Goal: Task Accomplishment & Management: Manage account settings

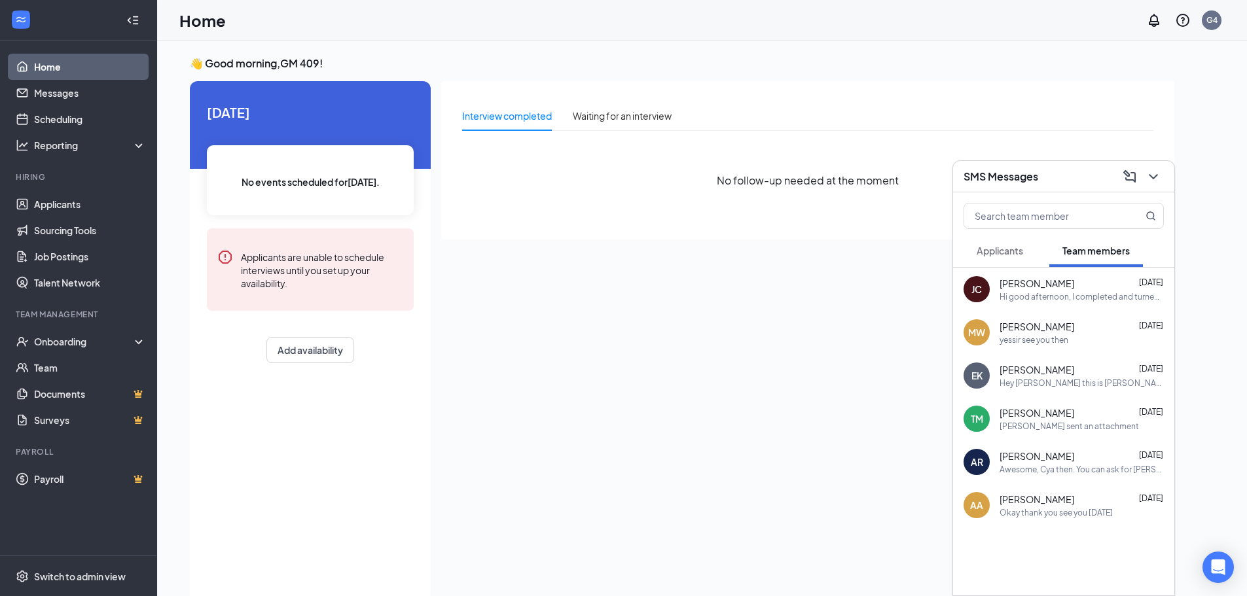
click at [580, 46] on div "👋 Good morning, GM 409 ! [DATE] No events scheduled for [DATE] . Applicants are…" at bounding box center [701, 332] width 1089 height 583
click at [86, 345] on div "Onboarding" at bounding box center [84, 341] width 101 height 13
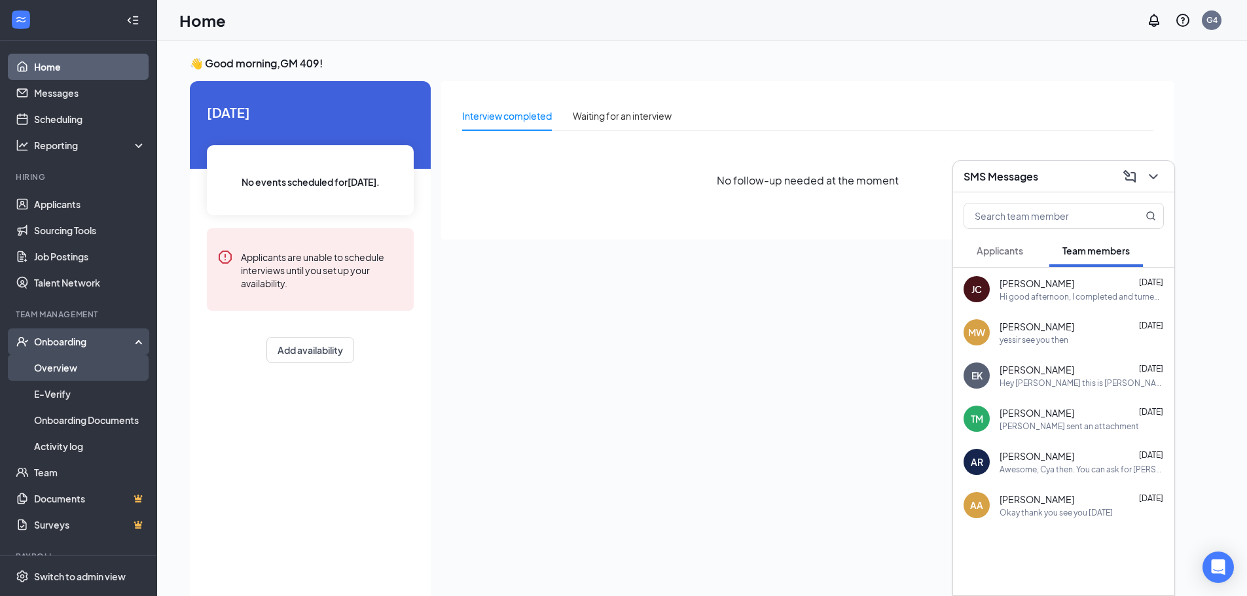
click at [86, 372] on link "Overview" at bounding box center [90, 368] width 112 height 26
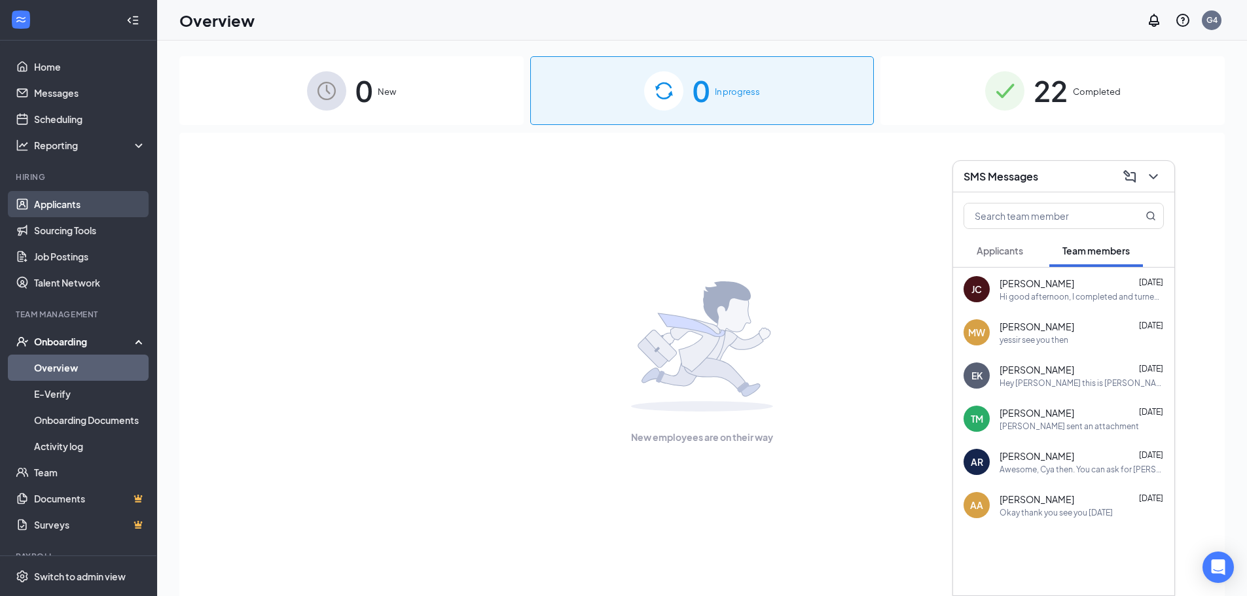
click at [82, 198] on link "Applicants" at bounding box center [90, 204] width 112 height 26
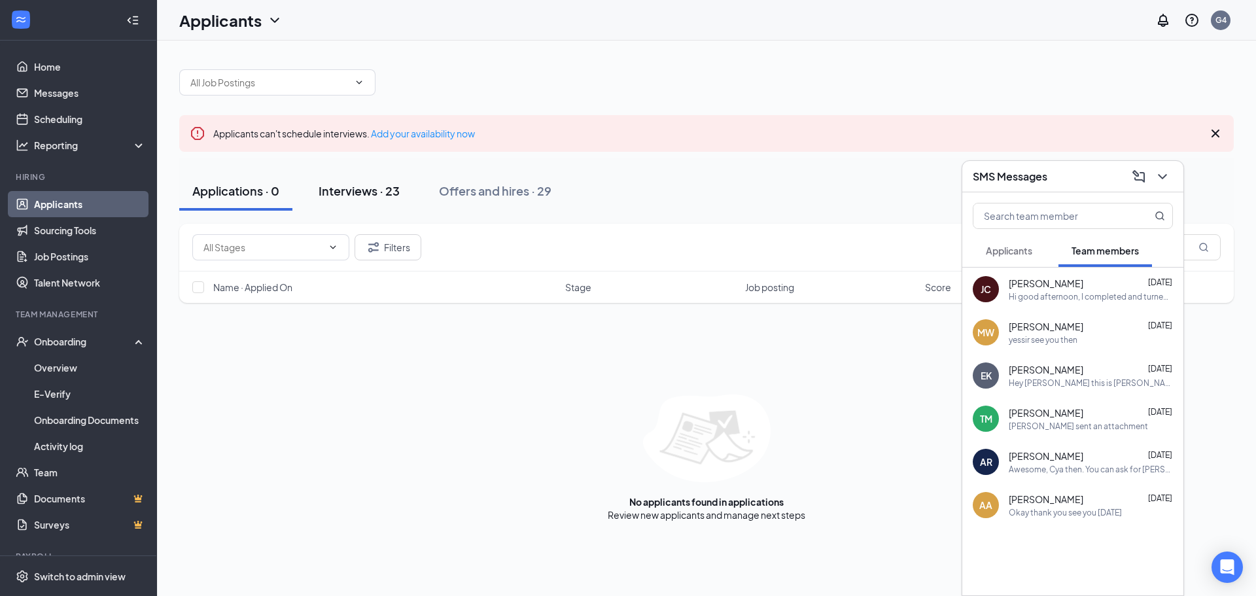
click at [365, 192] on div "Interviews · 23" at bounding box center [359, 191] width 81 height 16
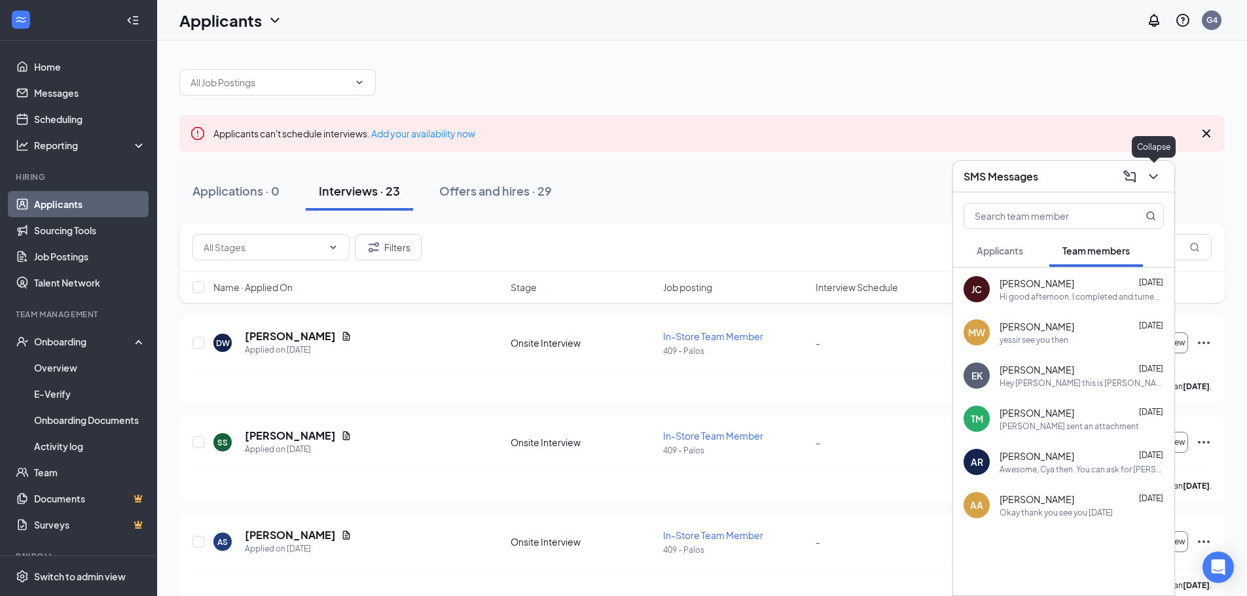
click at [1153, 179] on icon "ChevronDown" at bounding box center [1152, 176] width 9 height 5
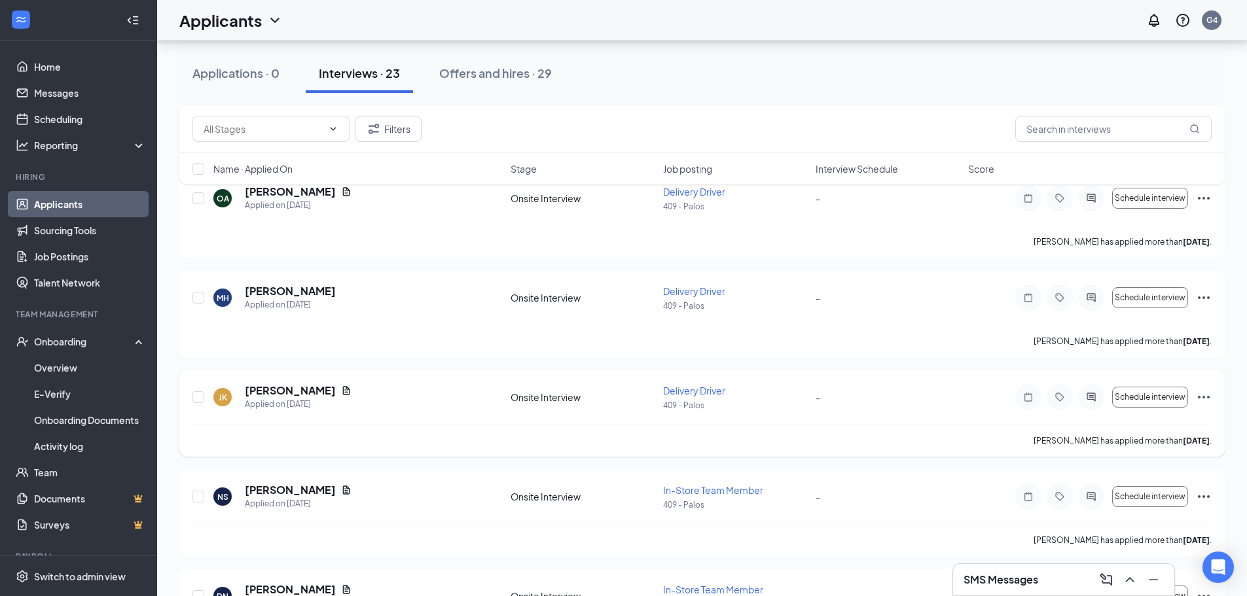
scroll to position [851, 0]
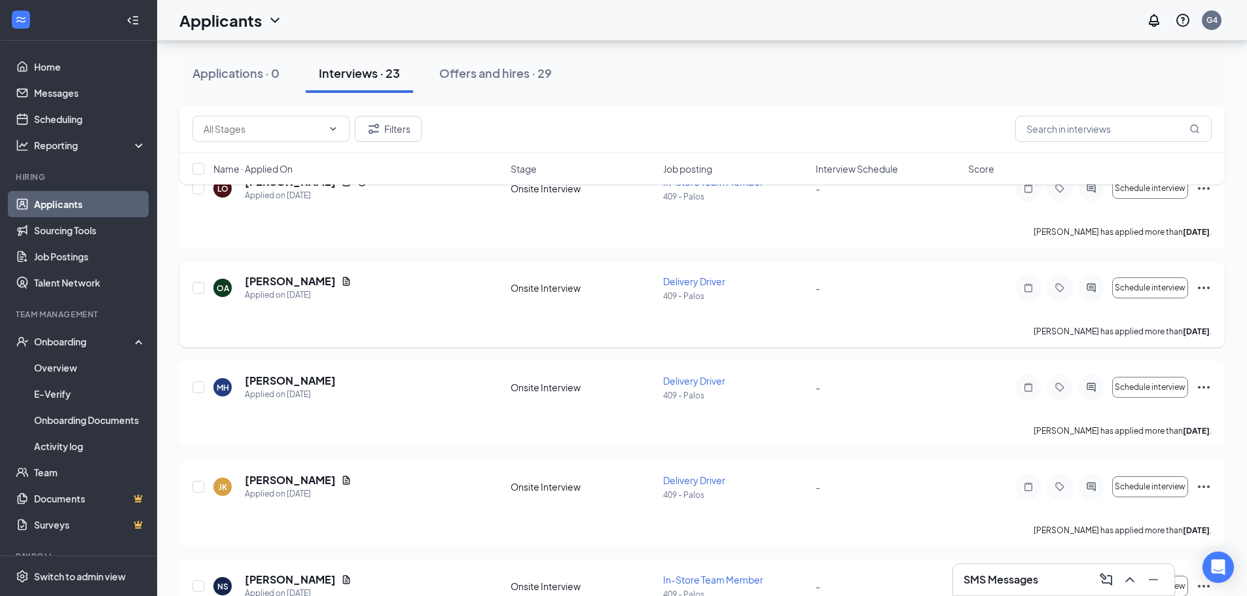
click at [696, 282] on span "Delivery Driver" at bounding box center [694, 281] width 62 height 12
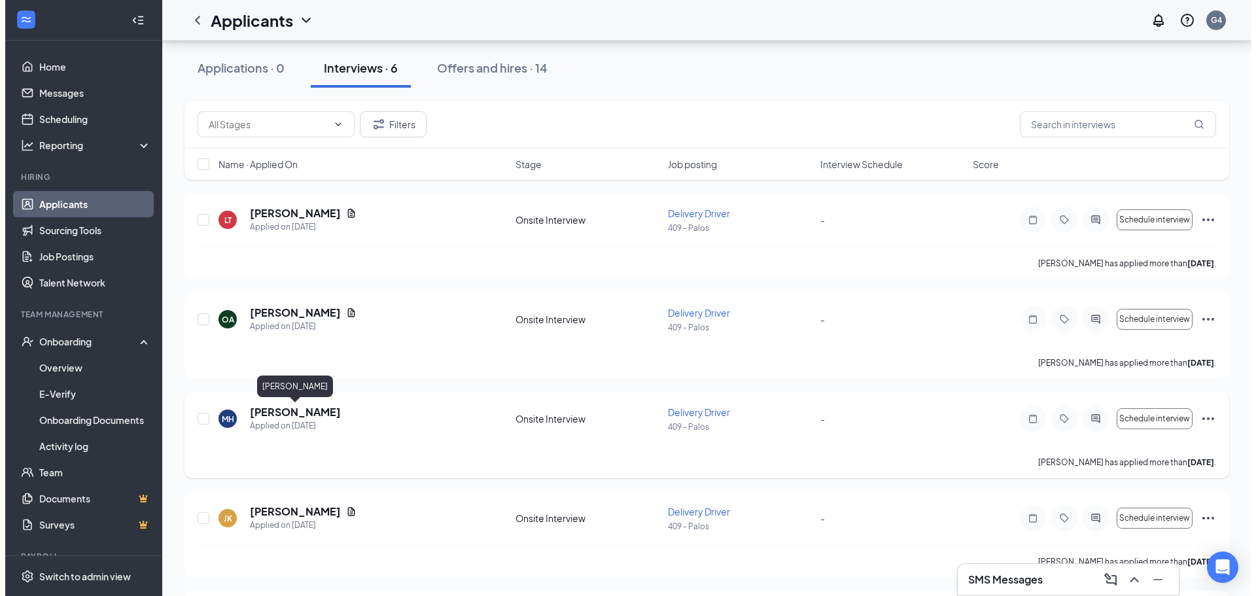
scroll to position [18, 0]
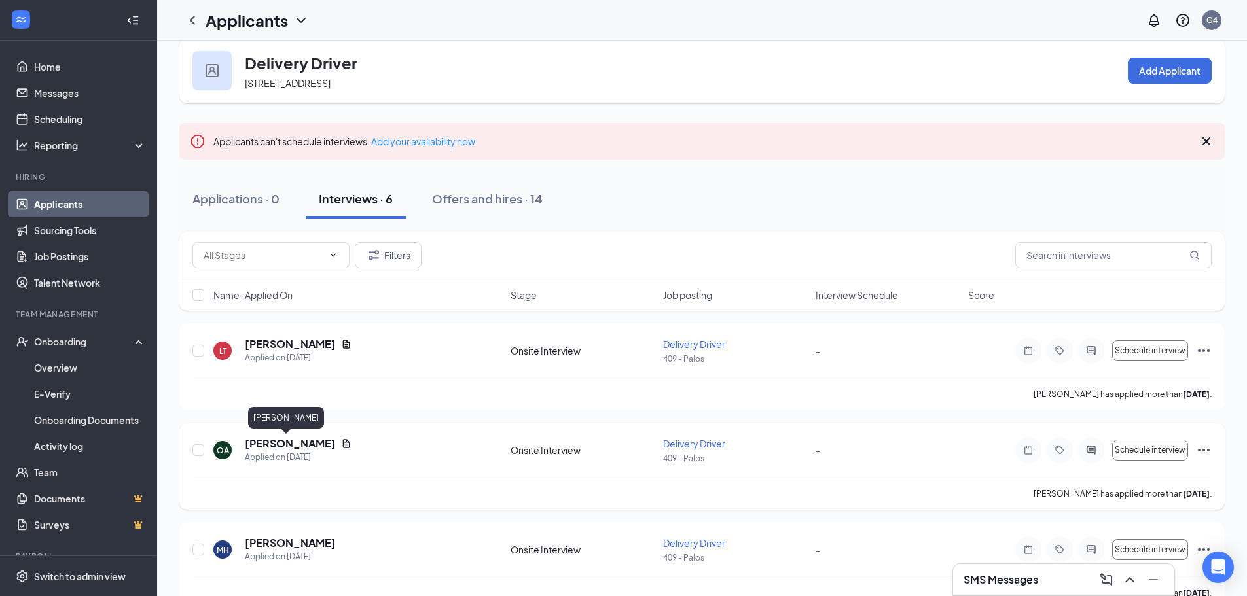
click at [285, 446] on h5 "[PERSON_NAME]" at bounding box center [290, 443] width 91 height 14
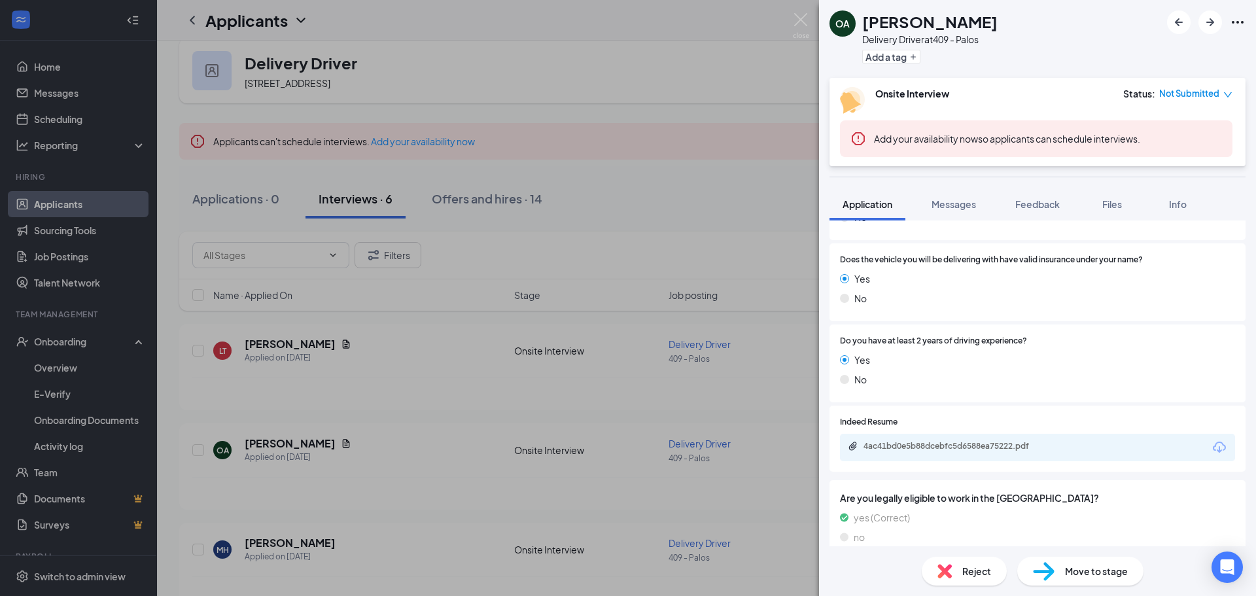
scroll to position [802, 0]
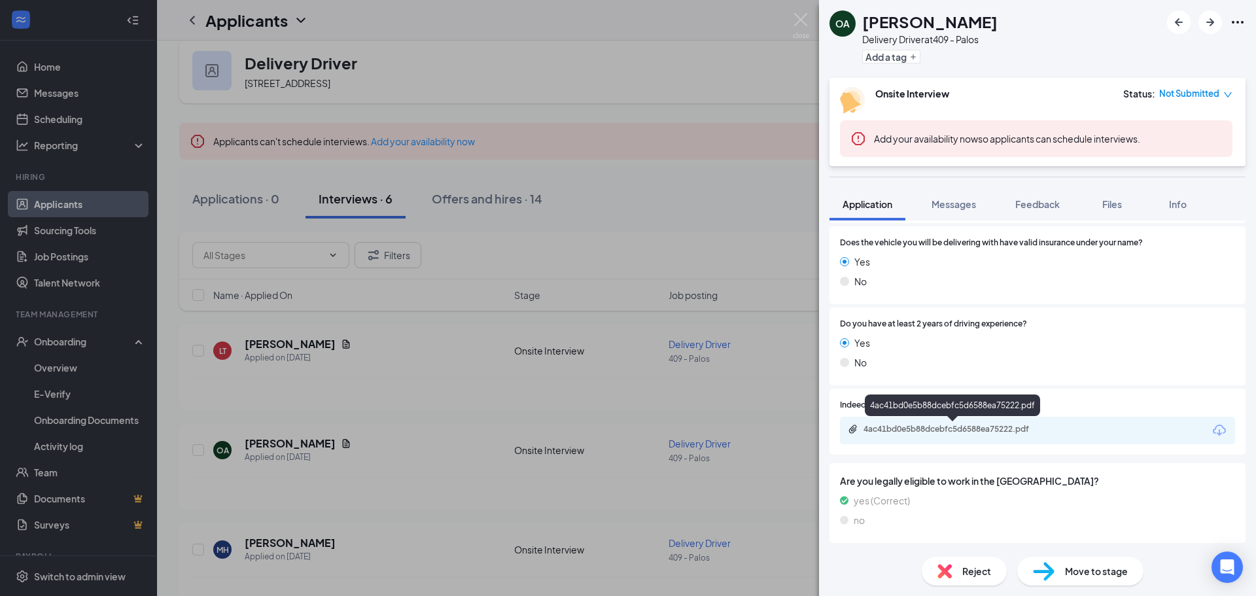
click at [982, 429] on div "4ac41bd0e5b88dcebfc5d6588ea75222.pdf" at bounding box center [955, 429] width 183 height 10
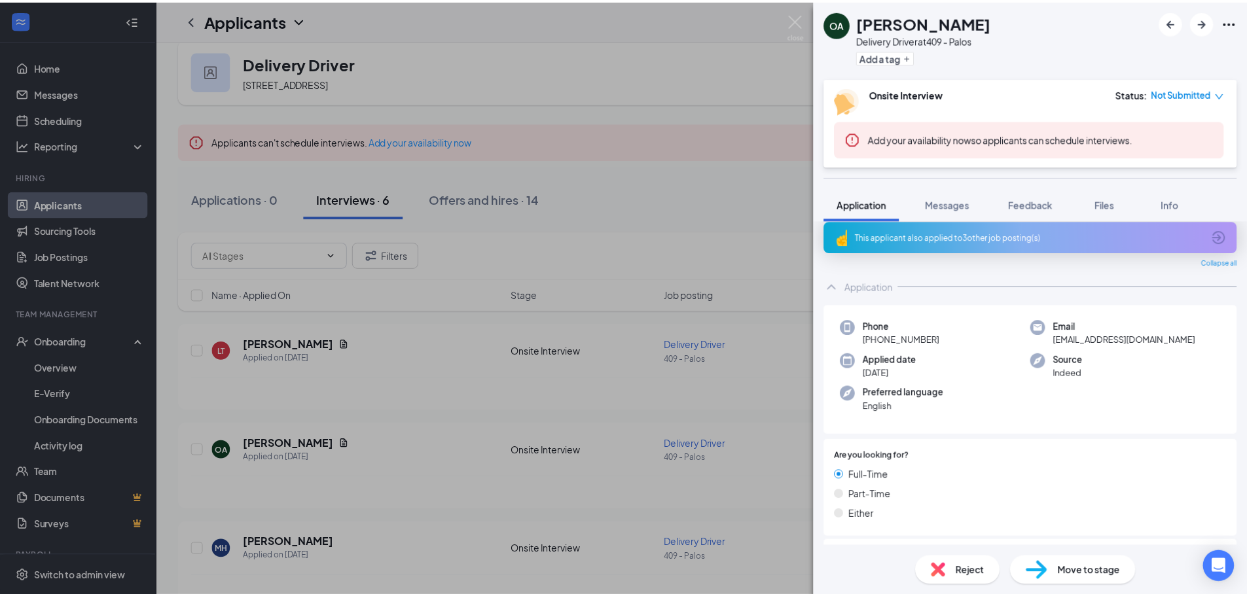
scroll to position [0, 0]
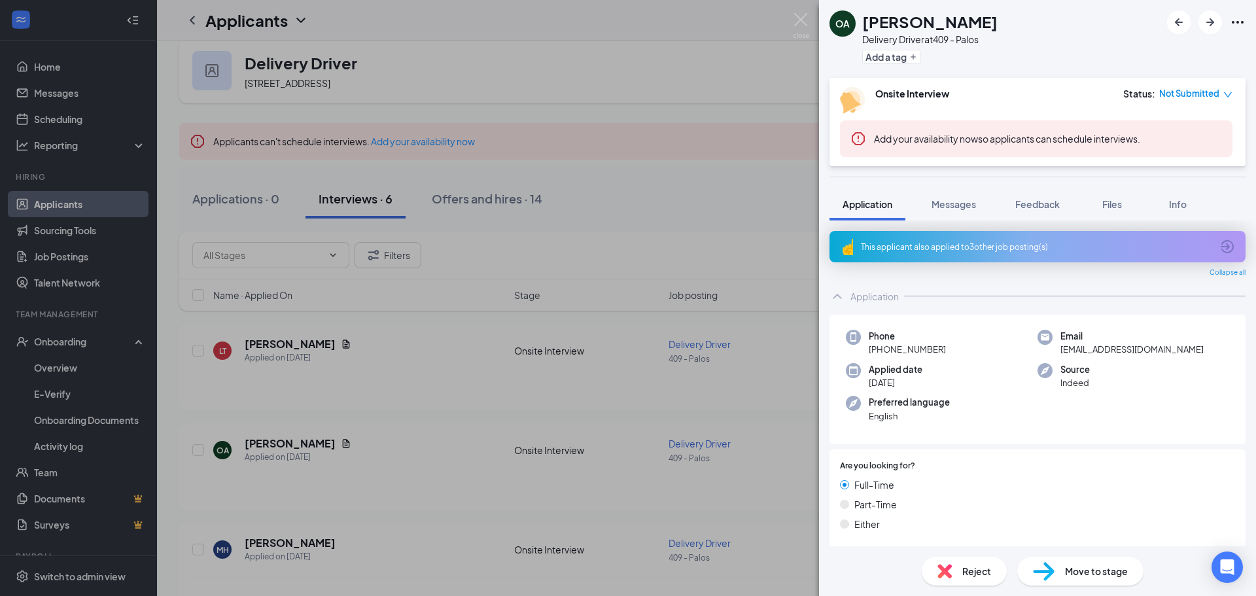
click at [638, 50] on div "OA [PERSON_NAME] Driver at 409 - Palos Add a tag Onsite Interview Status : Not …" at bounding box center [628, 298] width 1256 height 596
